Goal: Task Accomplishment & Management: Manage account settings

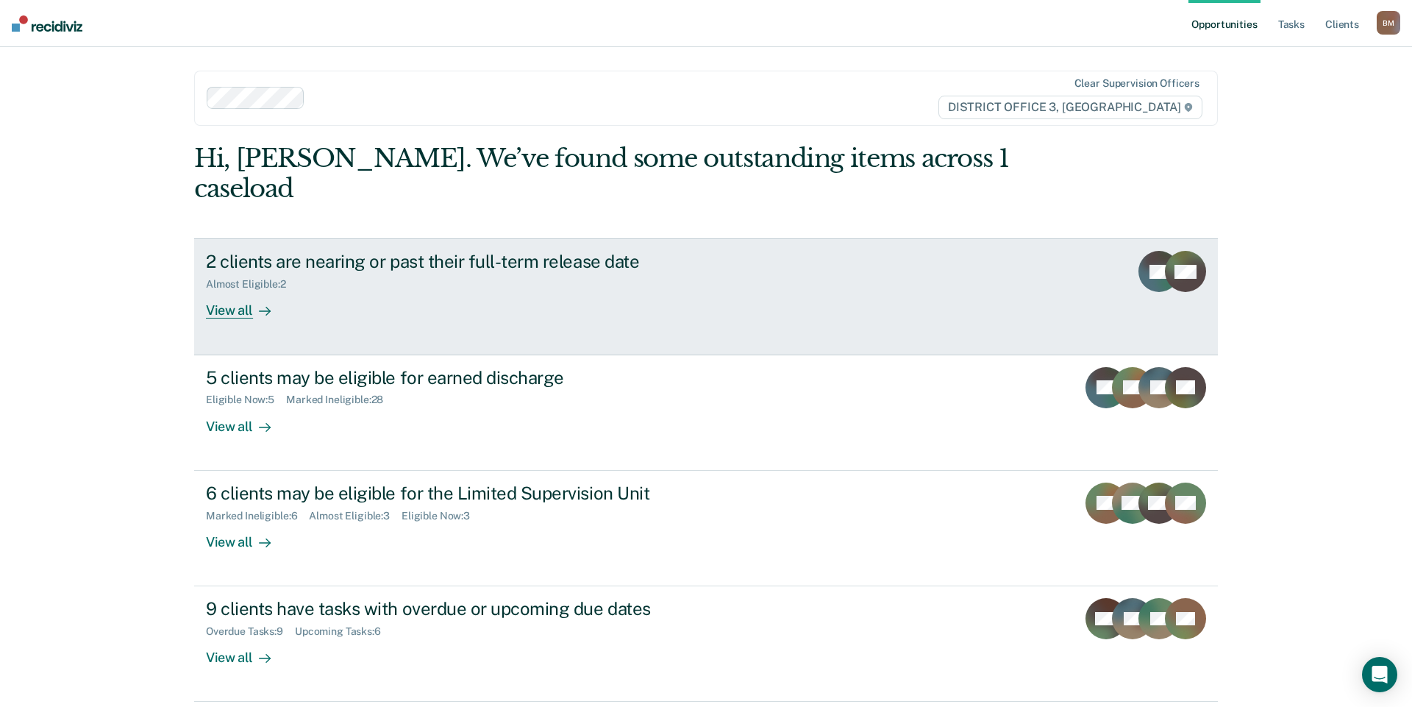
click at [252, 296] on link "2 clients are nearing or past their full-term release date Almost Eligible : 2 …" at bounding box center [706, 296] width 1024 height 116
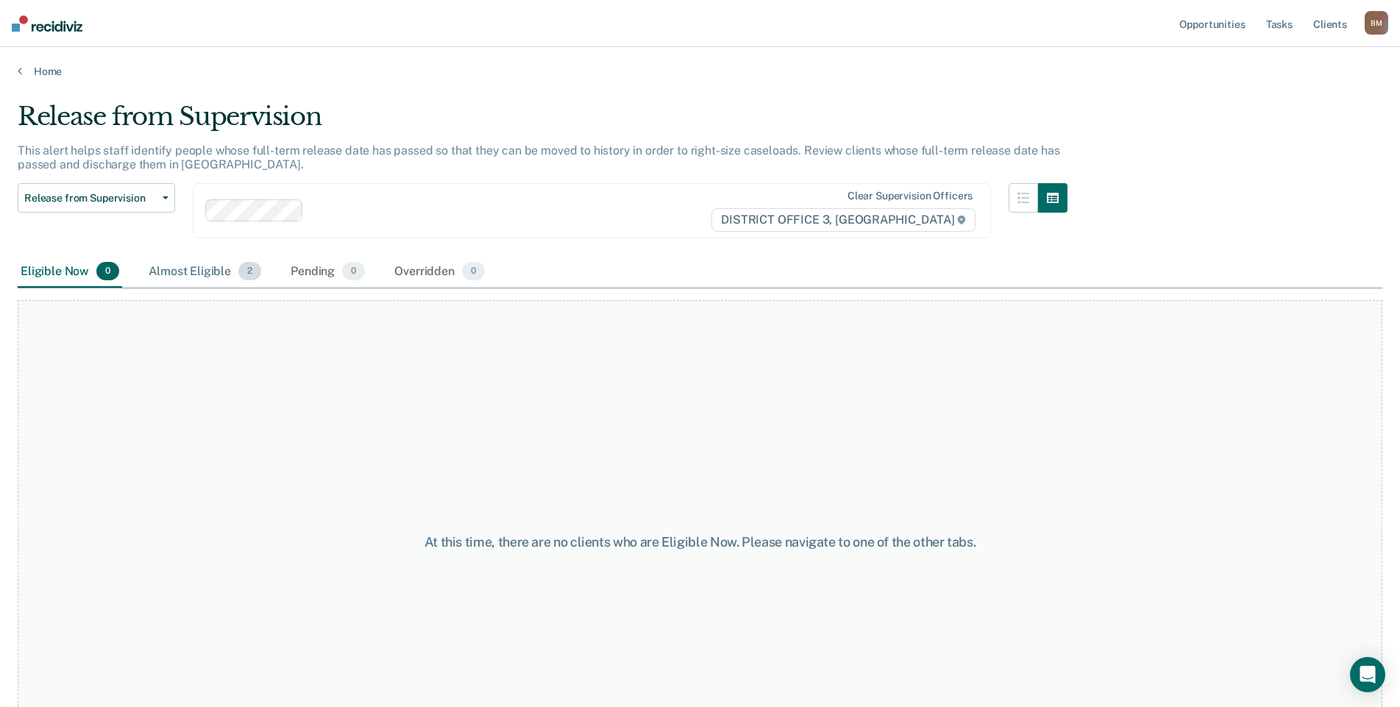
click at [219, 282] on div "Almost Eligible 2" at bounding box center [205, 272] width 118 height 32
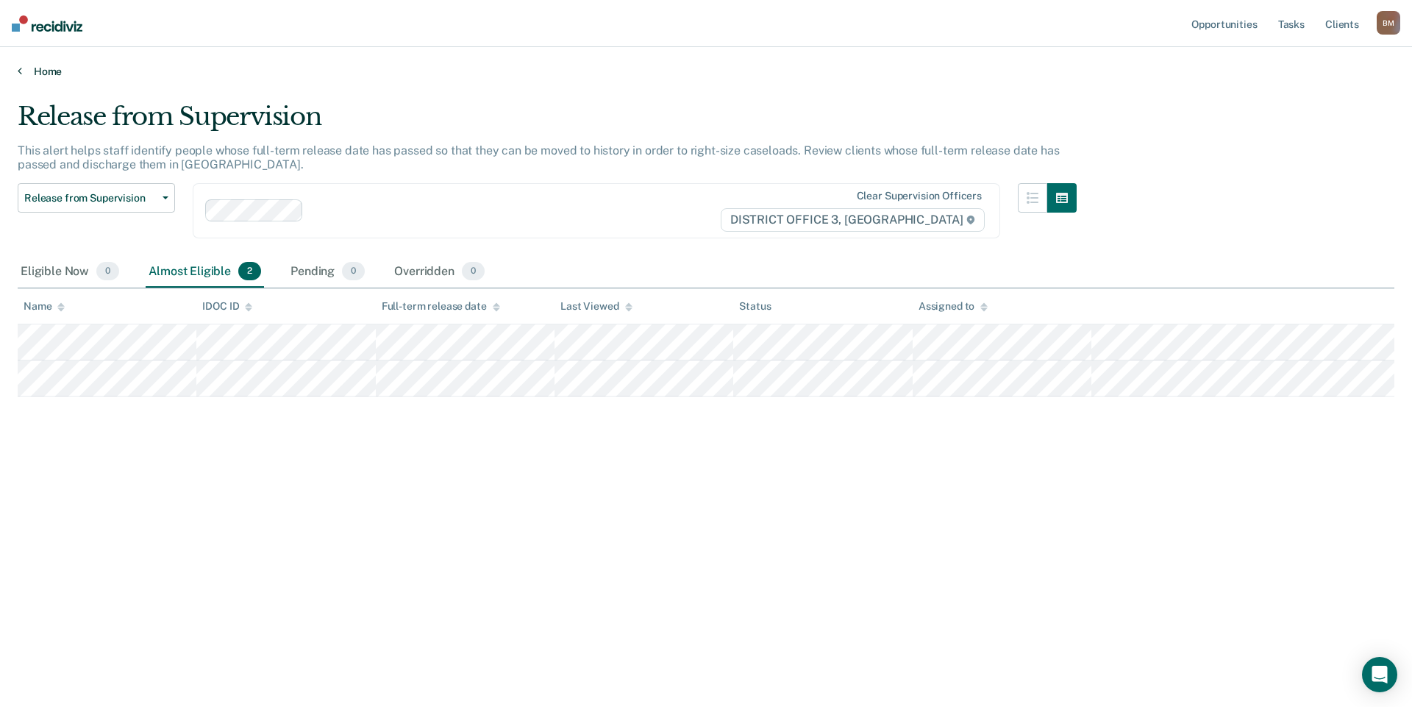
click at [35, 75] on link "Home" at bounding box center [706, 71] width 1377 height 13
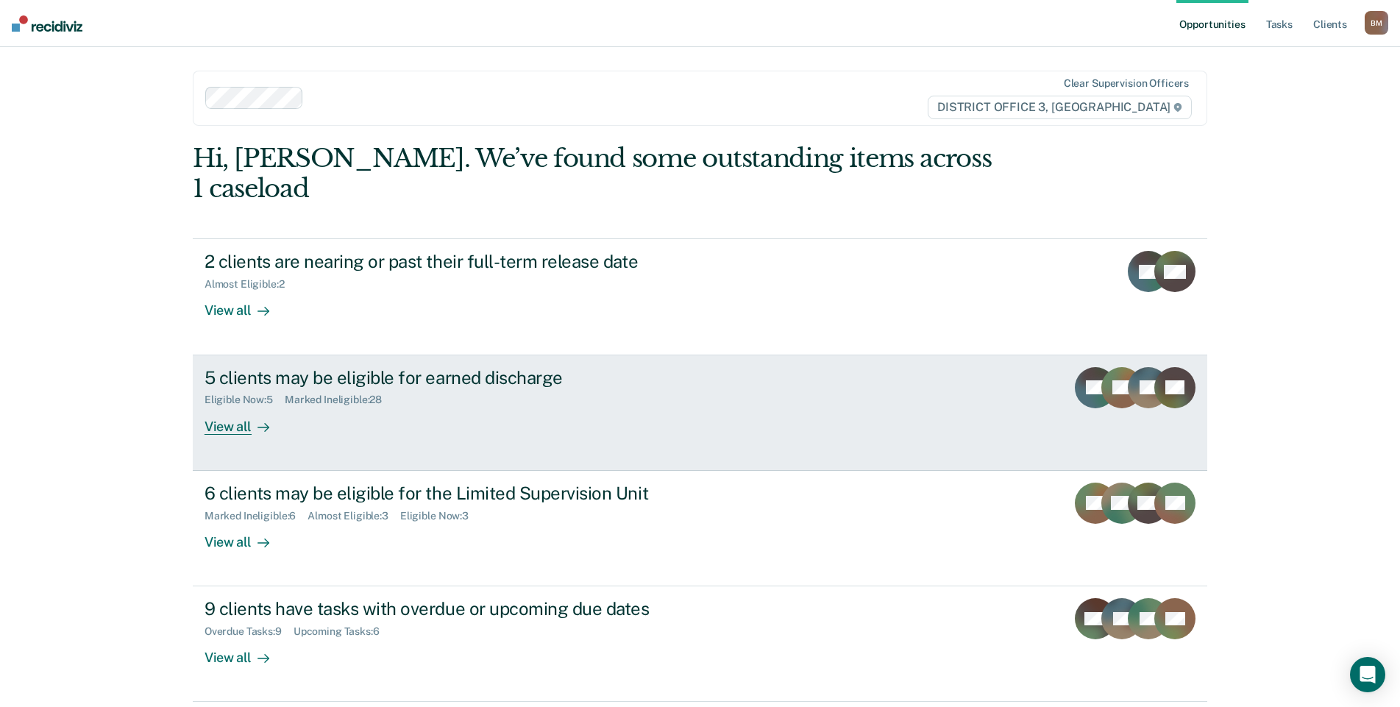
click at [269, 406] on div "View all" at bounding box center [245, 420] width 82 height 29
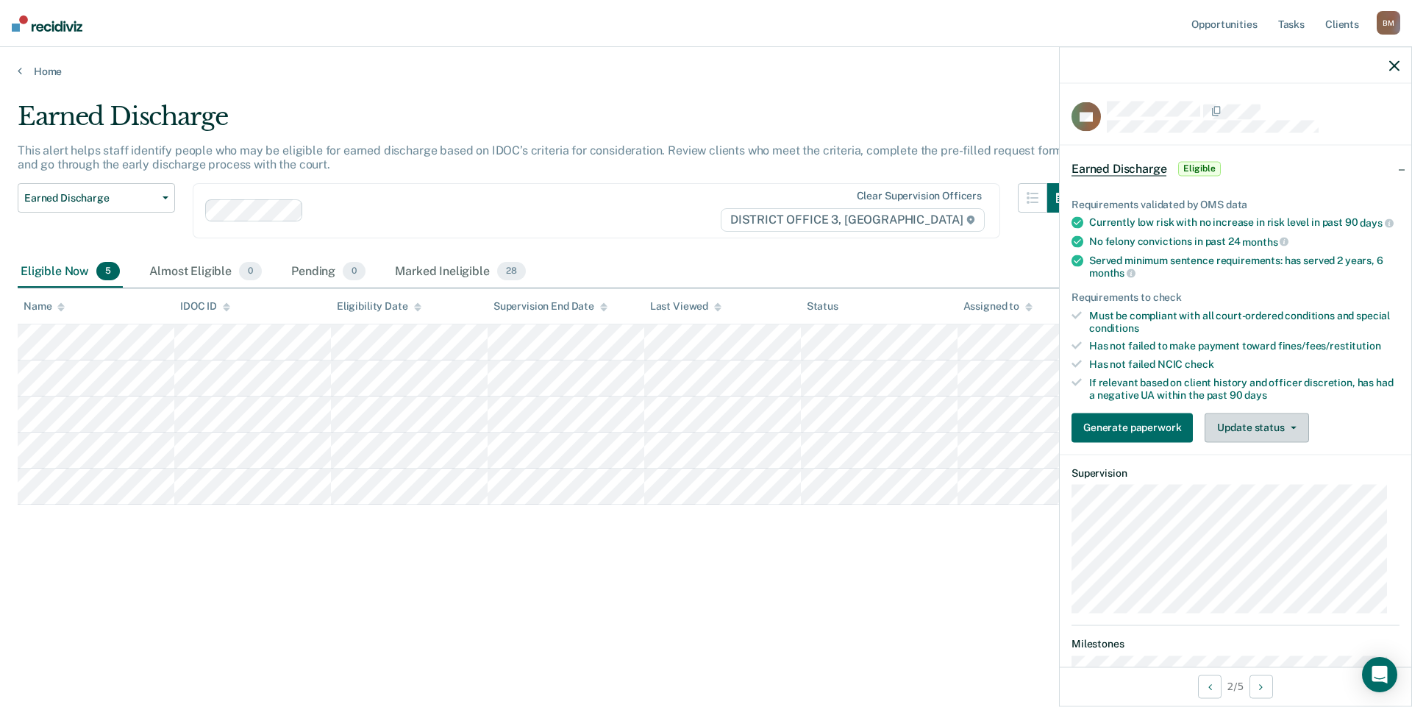
click at [1286, 430] on button "Update status" at bounding box center [1257, 427] width 104 height 29
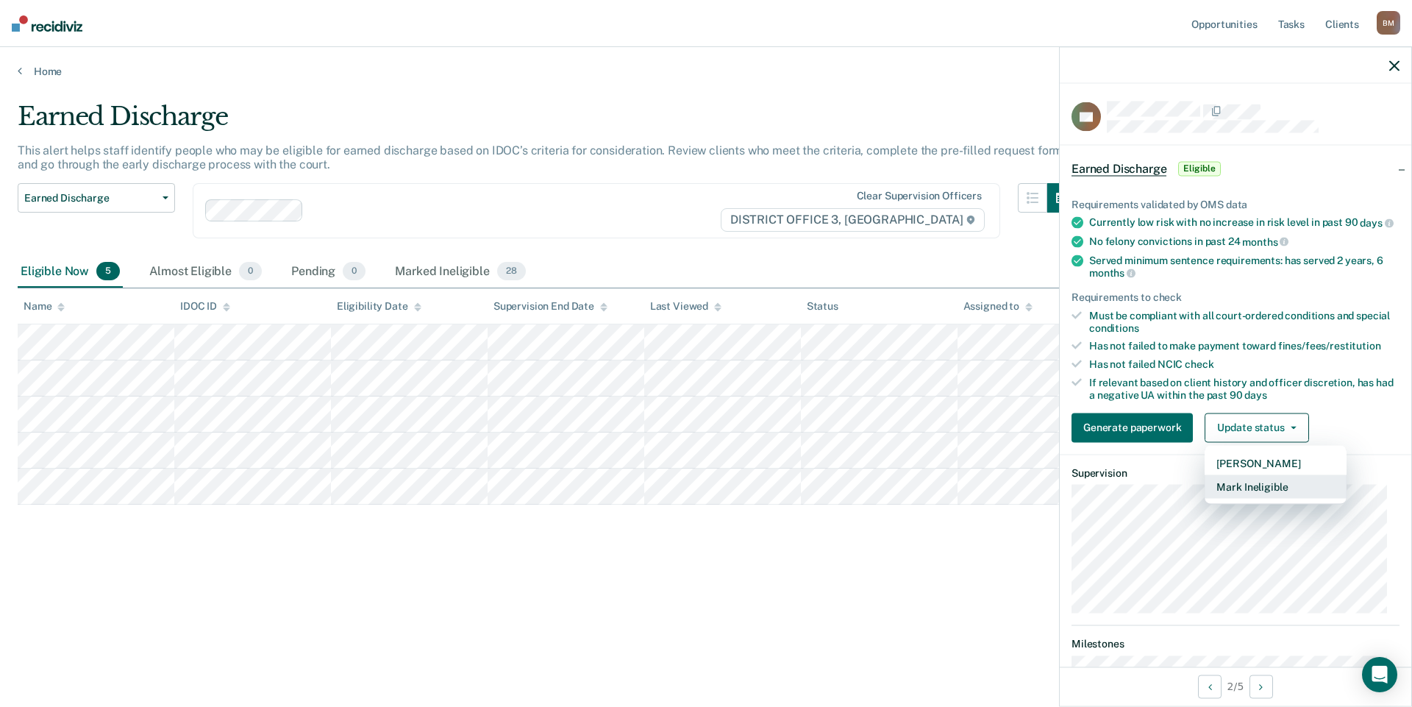
click at [1273, 498] on button "Mark Ineligible" at bounding box center [1276, 486] width 142 height 24
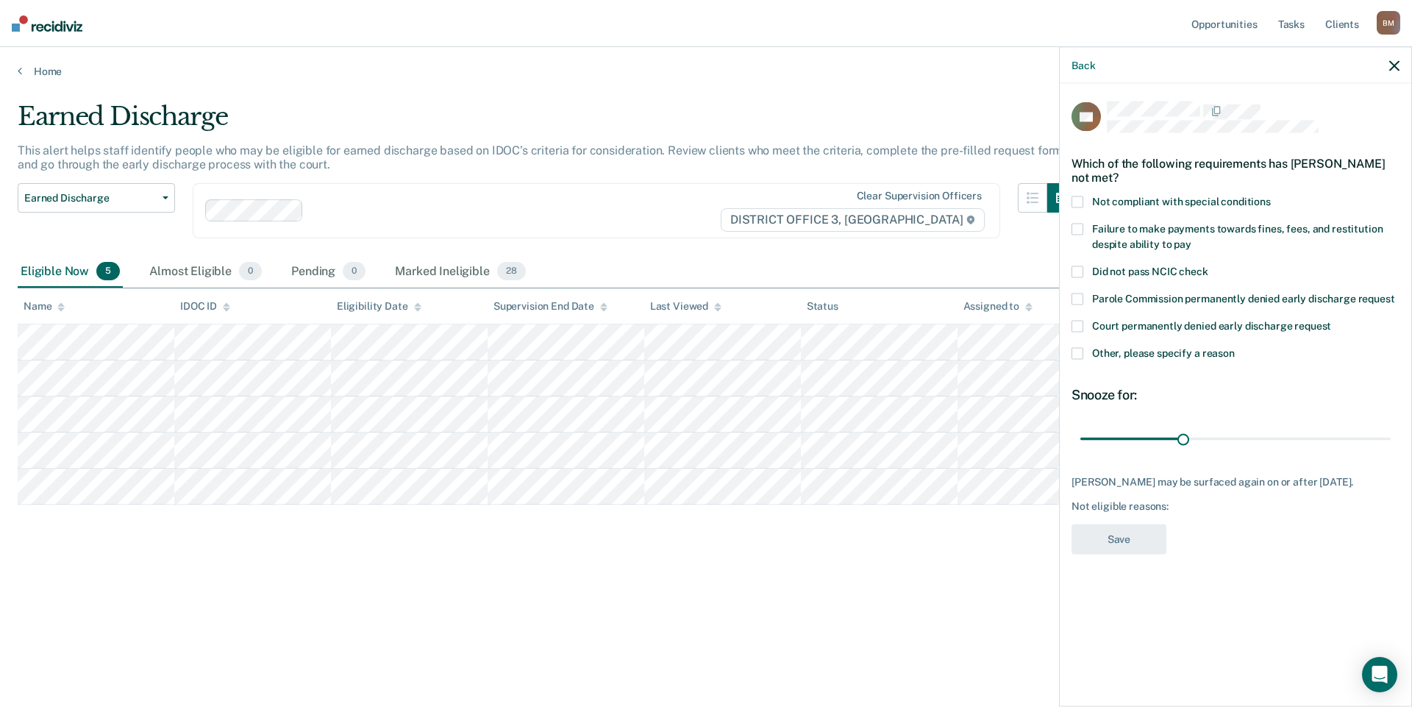
click at [1083, 229] on label "Failure to make payments towards fines, fees, and restitution despite ability t…" at bounding box center [1236, 239] width 328 height 31
drag, startPoint x: 1184, startPoint y: 438, endPoint x: 1398, endPoint y: 425, distance: 215.1
type input "90"
click at [1391, 426] on input "range" at bounding box center [1236, 439] width 310 height 26
click at [1148, 555] on button "Save" at bounding box center [1119, 539] width 95 height 30
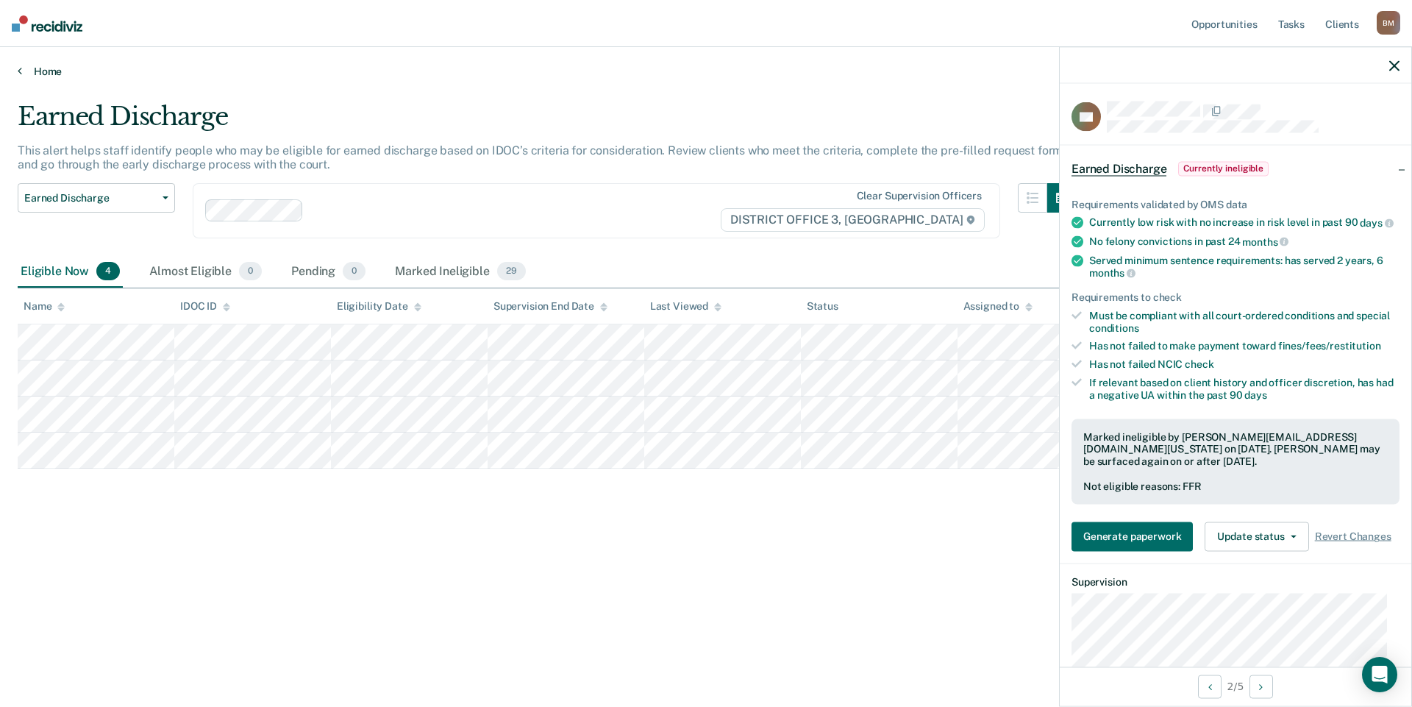
click at [35, 73] on link "Home" at bounding box center [706, 71] width 1377 height 13
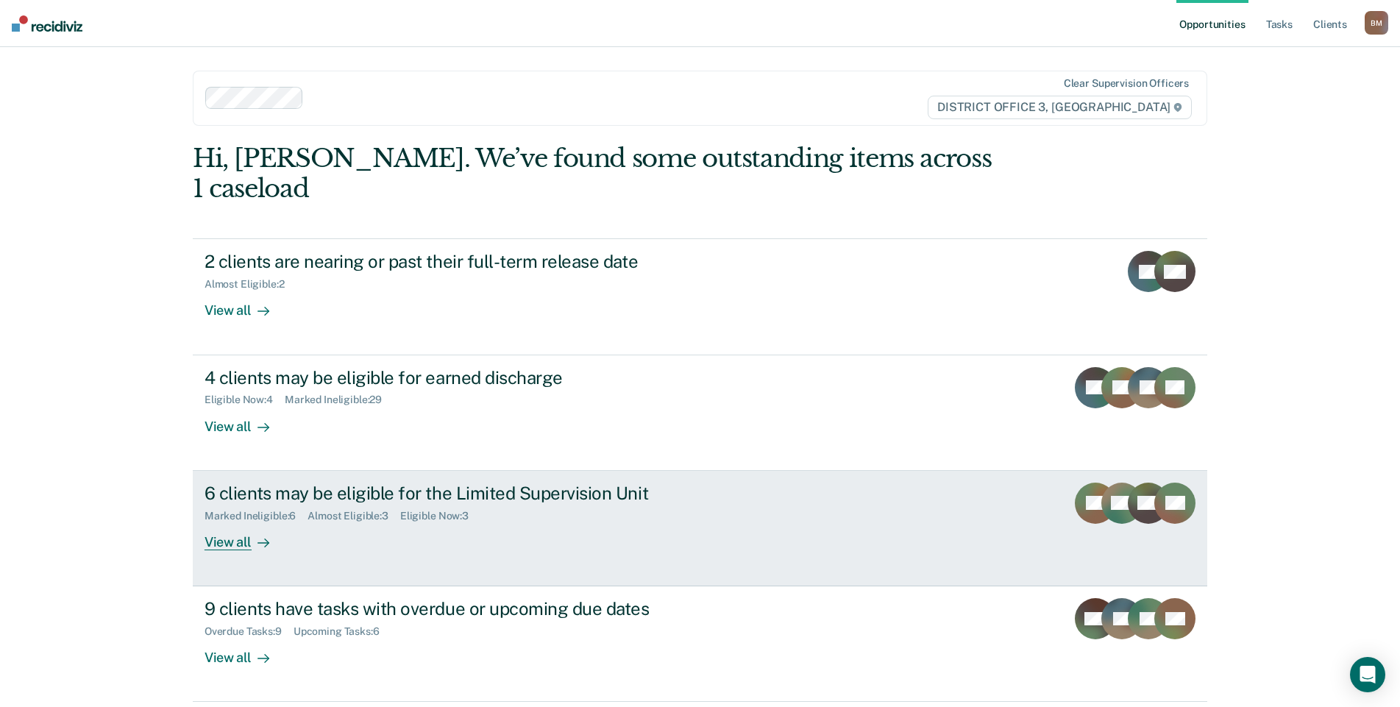
click at [227, 522] on div "View all" at bounding box center [245, 536] width 82 height 29
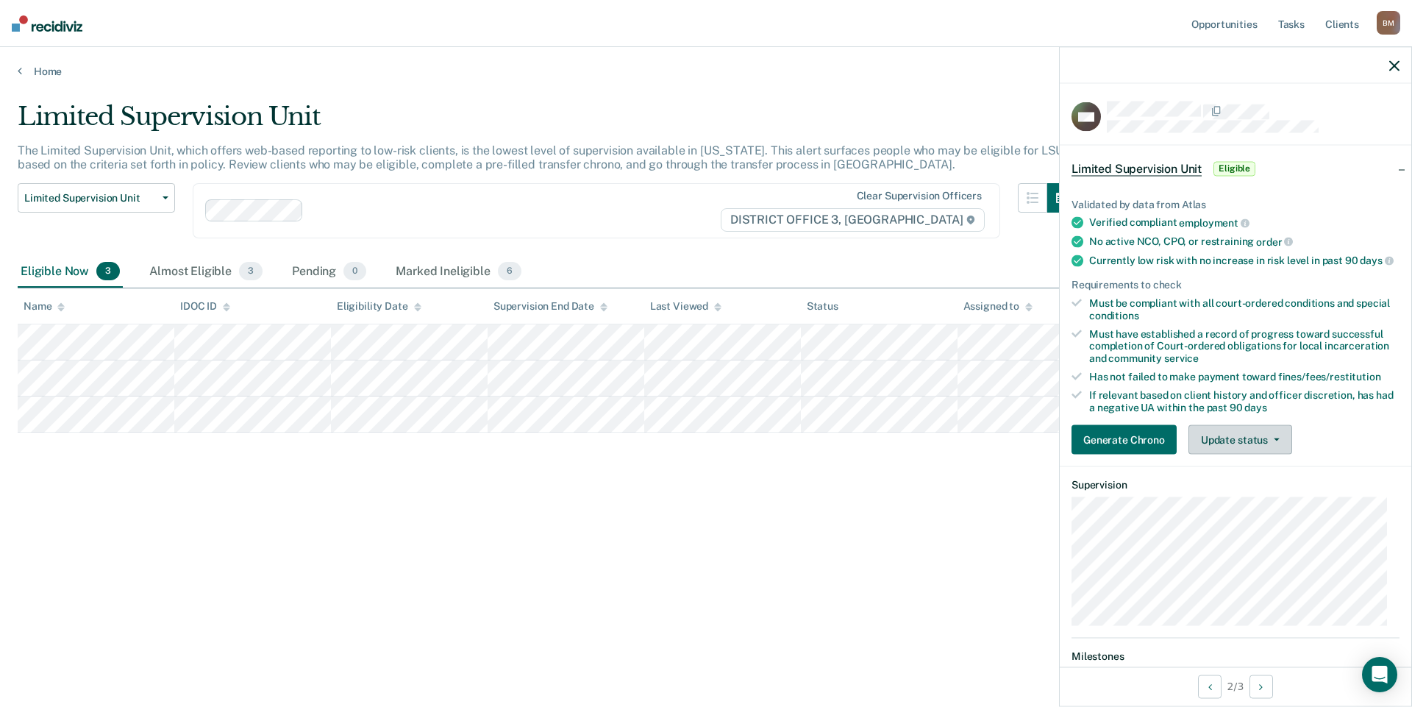
click at [1242, 453] on button "Update status" at bounding box center [1241, 439] width 104 height 29
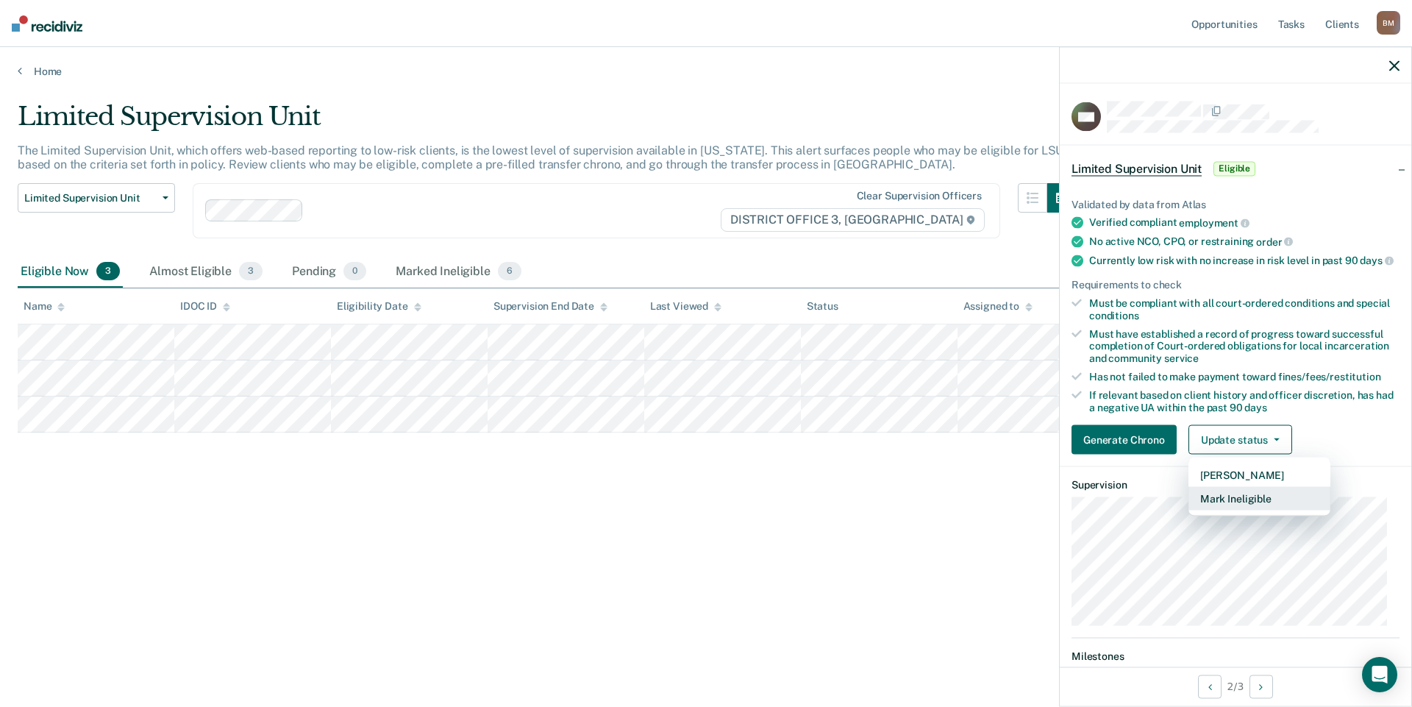
click at [1222, 510] on button "Mark Ineligible" at bounding box center [1260, 499] width 142 height 24
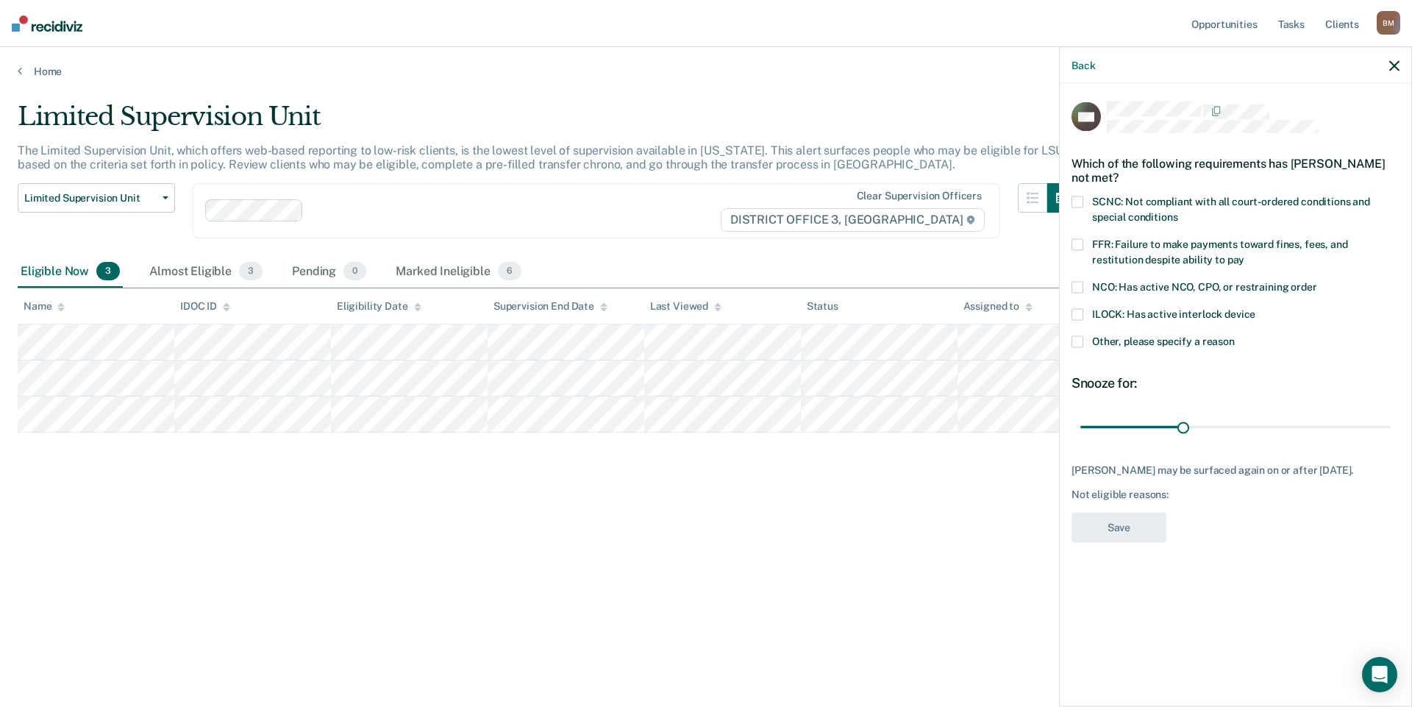
click at [1123, 202] on span "SCNC: Not compliant with all court-ordered conditions and special conditions" at bounding box center [1231, 209] width 278 height 27
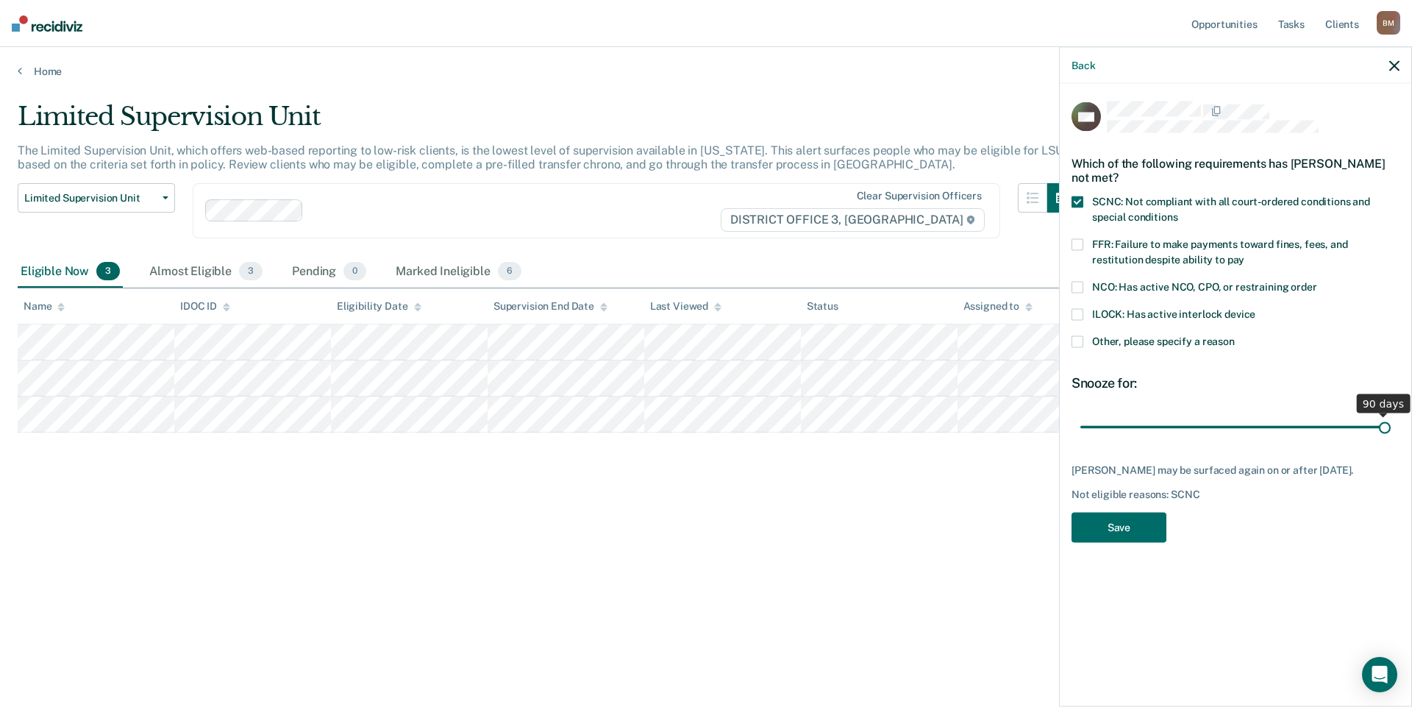
drag, startPoint x: 1183, startPoint y: 428, endPoint x: 1412, endPoint y: 427, distance: 228.8
type input "90"
click at [1391, 427] on input "range" at bounding box center [1236, 427] width 310 height 26
click at [1131, 541] on button "Save" at bounding box center [1119, 528] width 95 height 30
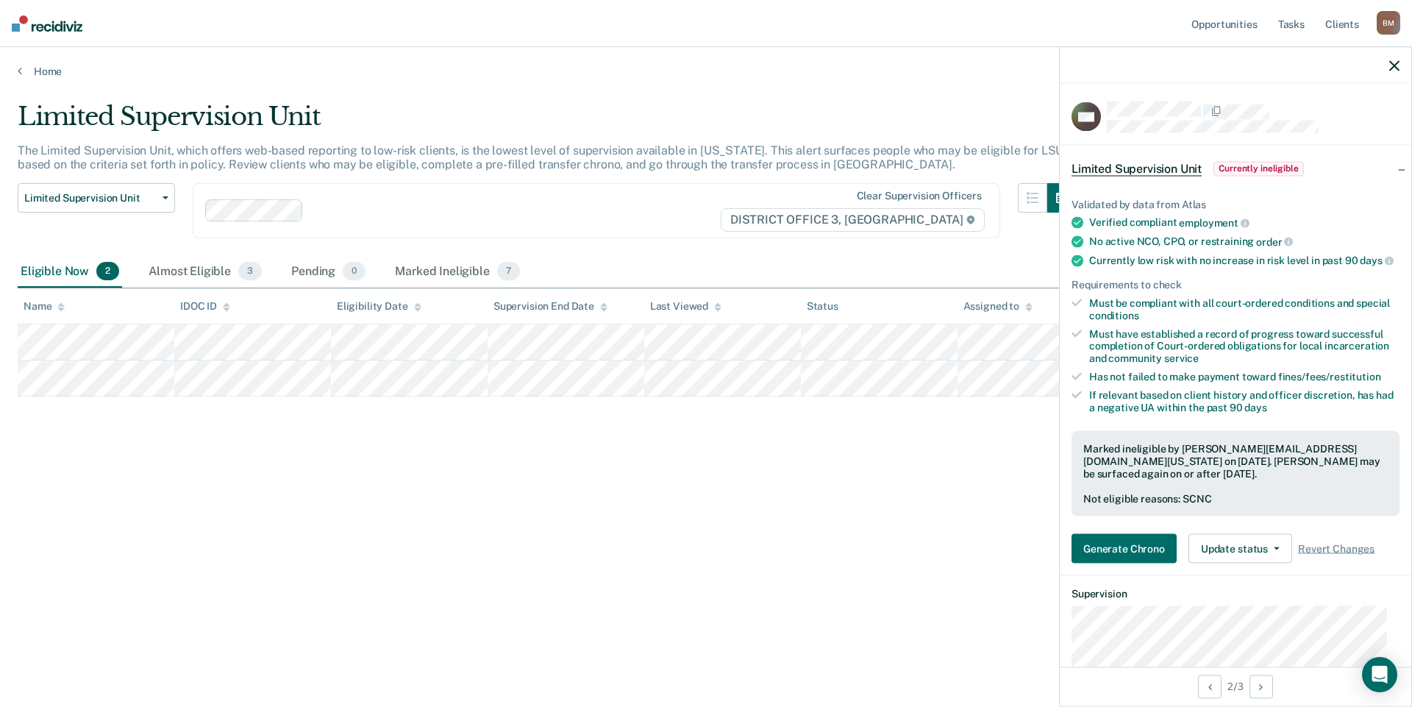
click at [27, 82] on main "Limited Supervision Unit The Limited Supervision Unit, which offers web-based r…" at bounding box center [706, 390] width 1412 height 624
click at [26, 73] on link "Home" at bounding box center [706, 71] width 1377 height 13
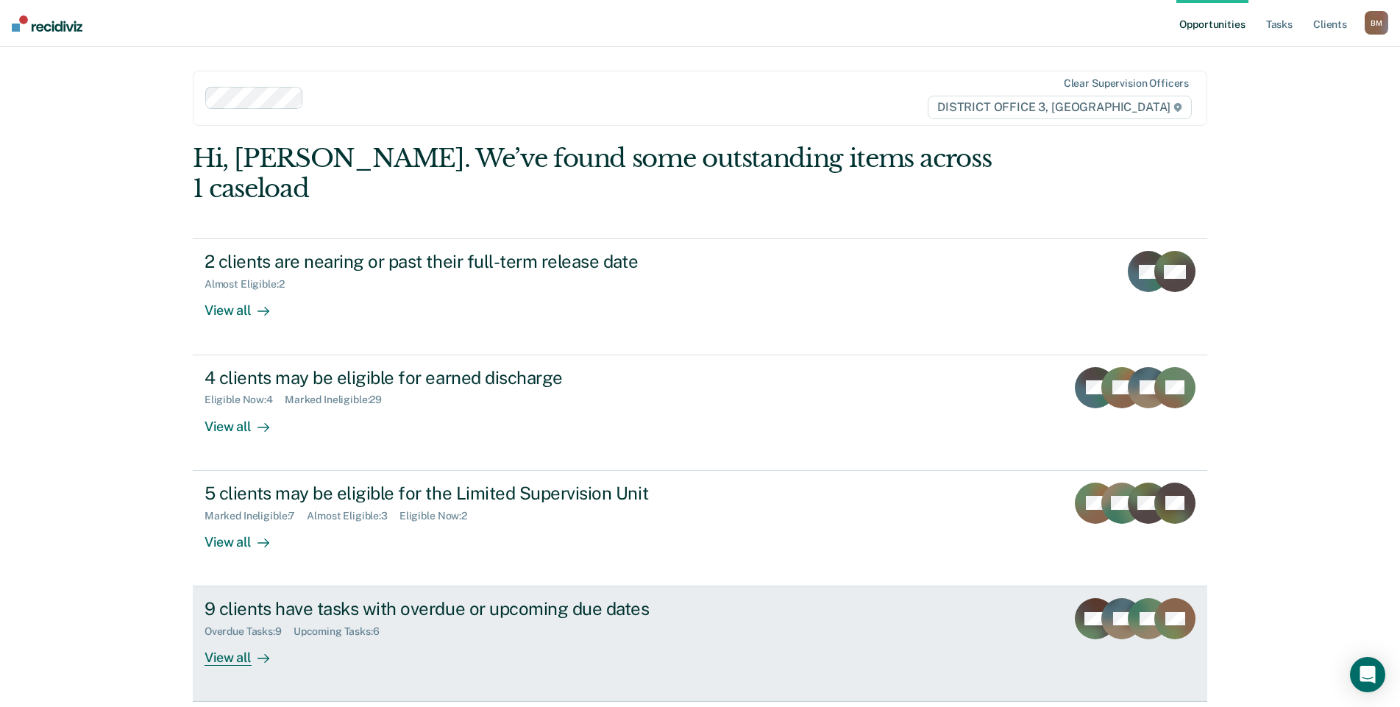
click at [241, 640] on link "9 clients have tasks with overdue or upcoming due dates Overdue Tasks : 9 Upcom…" at bounding box center [700, 643] width 1014 height 115
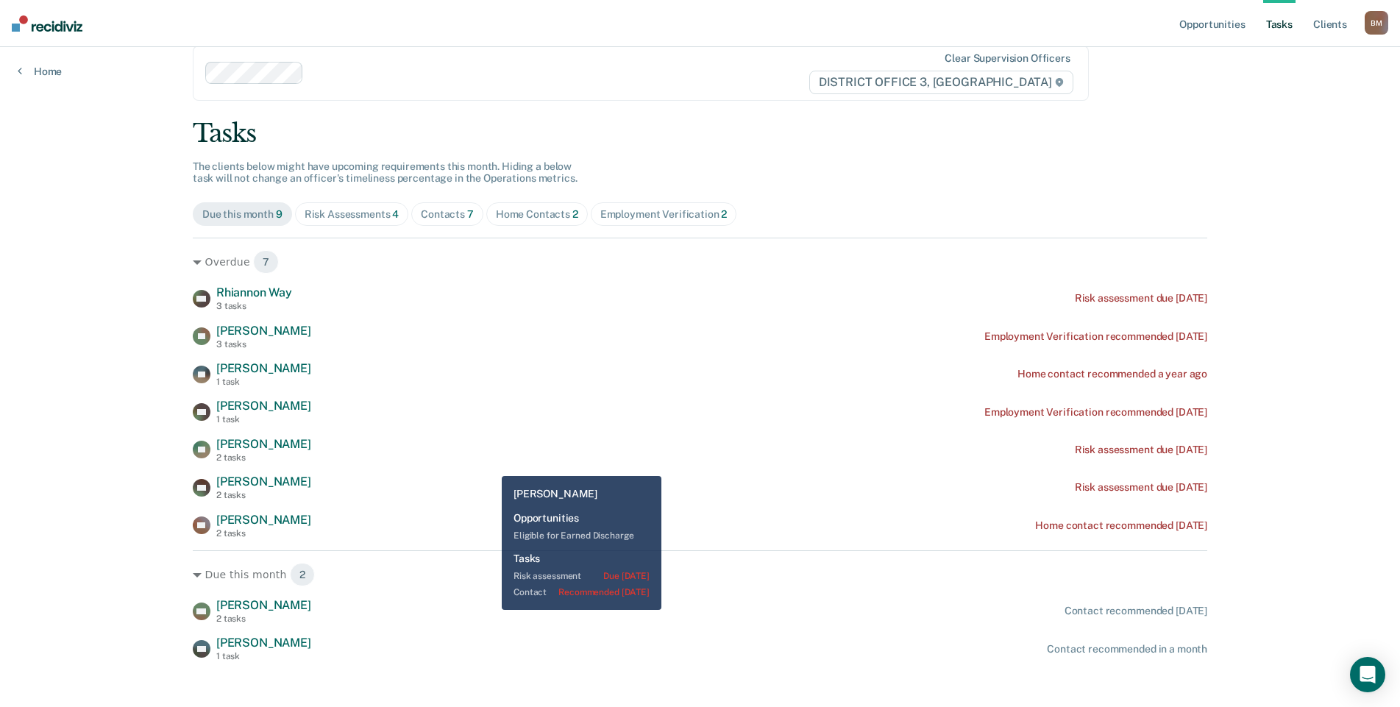
scroll to position [39, 0]
